Goal: Task Accomplishment & Management: Complete application form

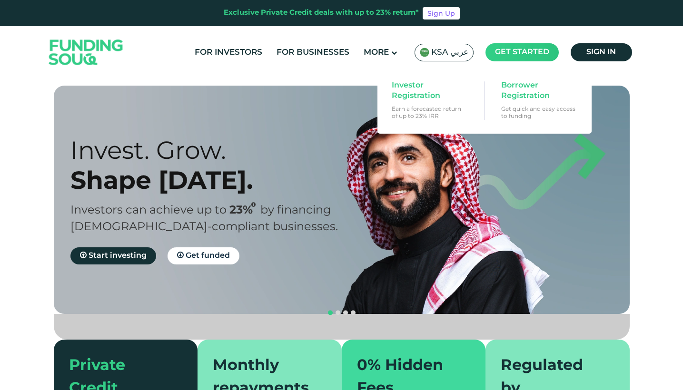
click at [515, 57] on main "Get started" at bounding box center [522, 52] width 73 height 18
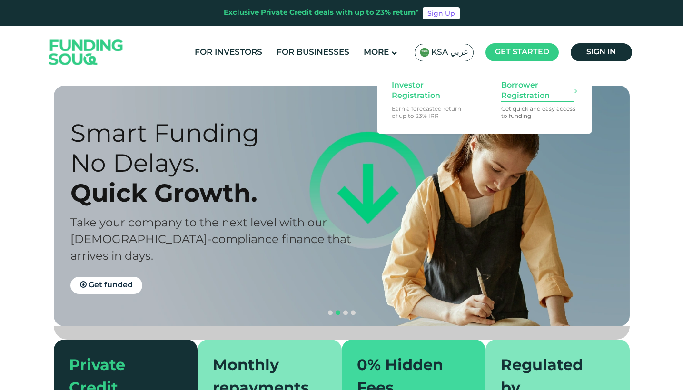
click at [510, 99] on span "Borrower Registration" at bounding box center [537, 90] width 73 height 21
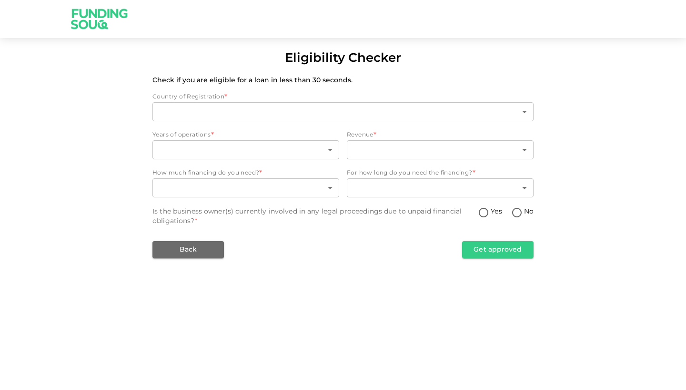
type input "2"
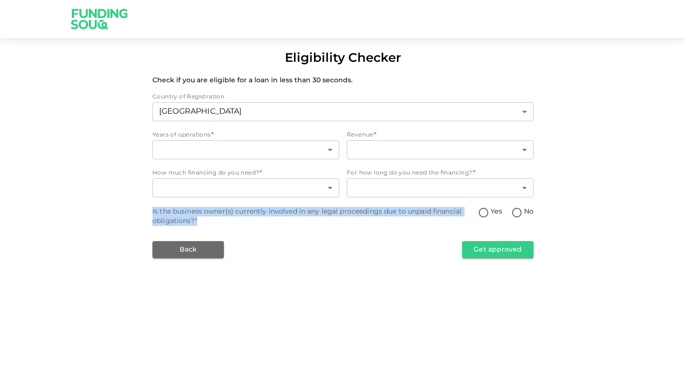
drag, startPoint x: 208, startPoint y: 220, endPoint x: 146, endPoint y: 205, distance: 63.5
click at [146, 205] on div "Eligibility Checker Check if you are eligible for a loan in less than 30 second…" at bounding box center [343, 154] width 686 height 209
